Goal: Task Accomplishment & Management: Use online tool/utility

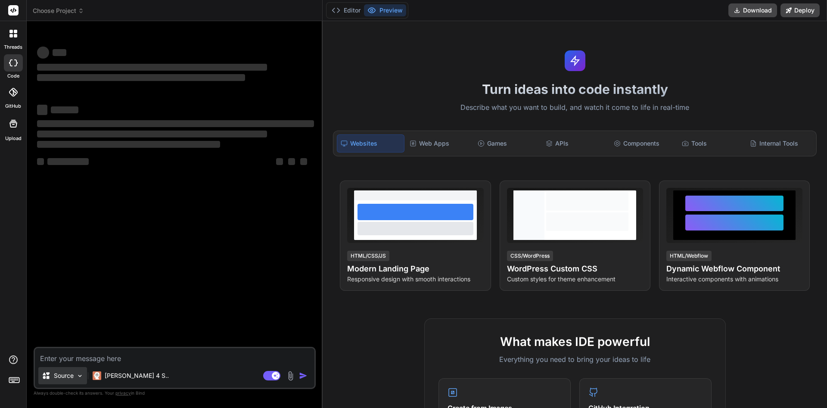
click at [81, 380] on div "Source" at bounding box center [62, 375] width 49 height 17
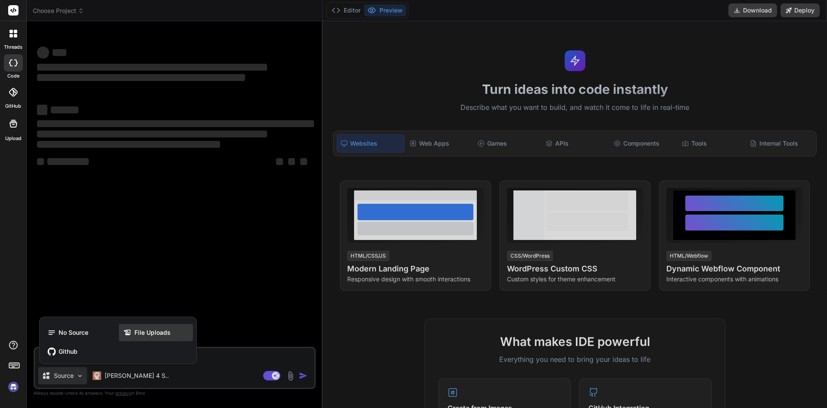
click at [169, 330] on span "File Uploads" at bounding box center [152, 332] width 36 height 9
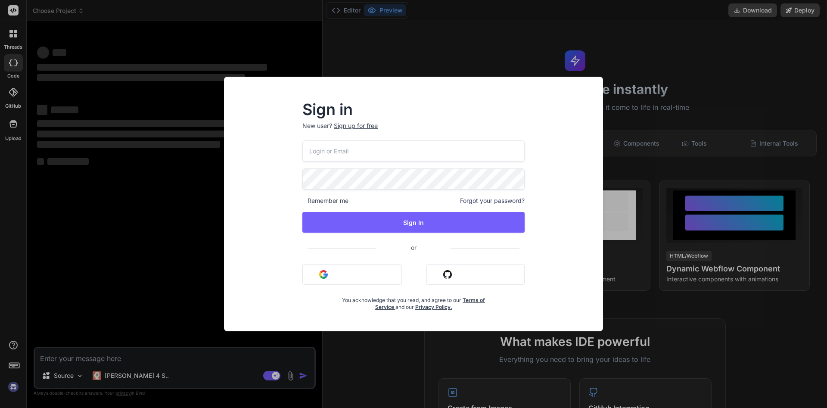
click at [677, 62] on div "Sign in New user? Sign up for free Remember me Forgot your password? Sign In or…" at bounding box center [413, 204] width 827 height 408
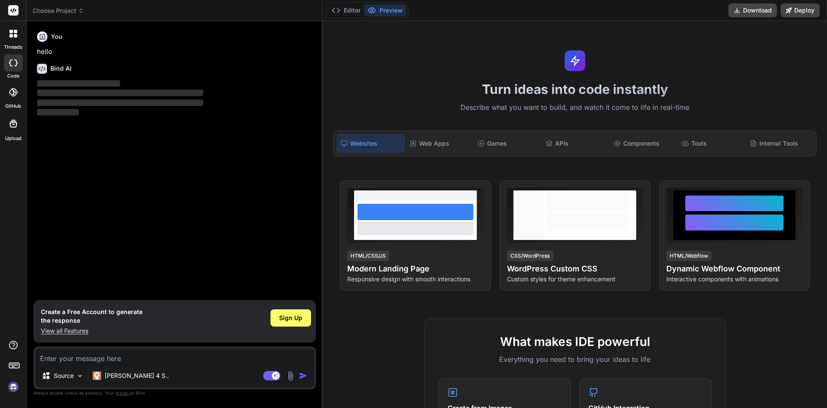
type textarea "x"
click at [14, 387] on img at bounding box center [13, 386] width 15 height 15
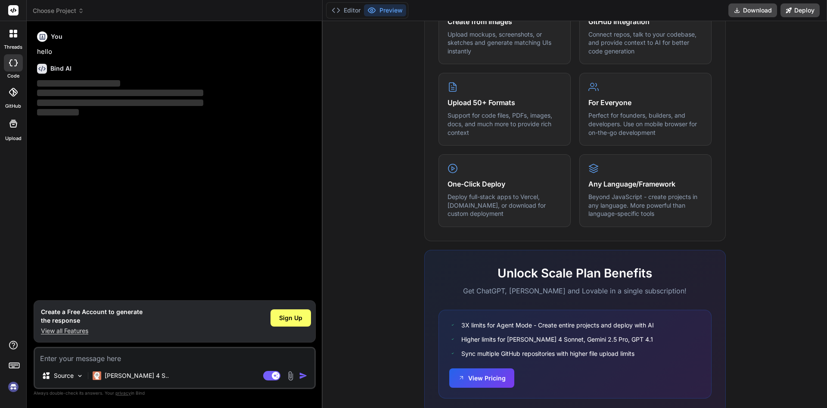
scroll to position [413, 0]
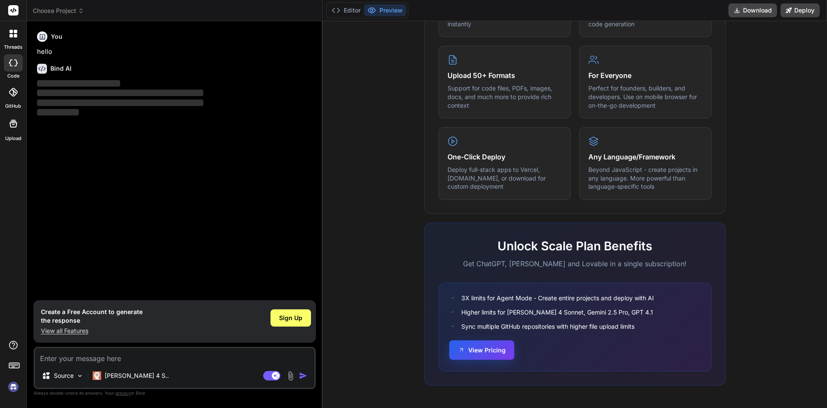
click at [471, 347] on button "View Pricing" at bounding box center [481, 349] width 65 height 19
